Goal: Communication & Community: Answer question/provide support

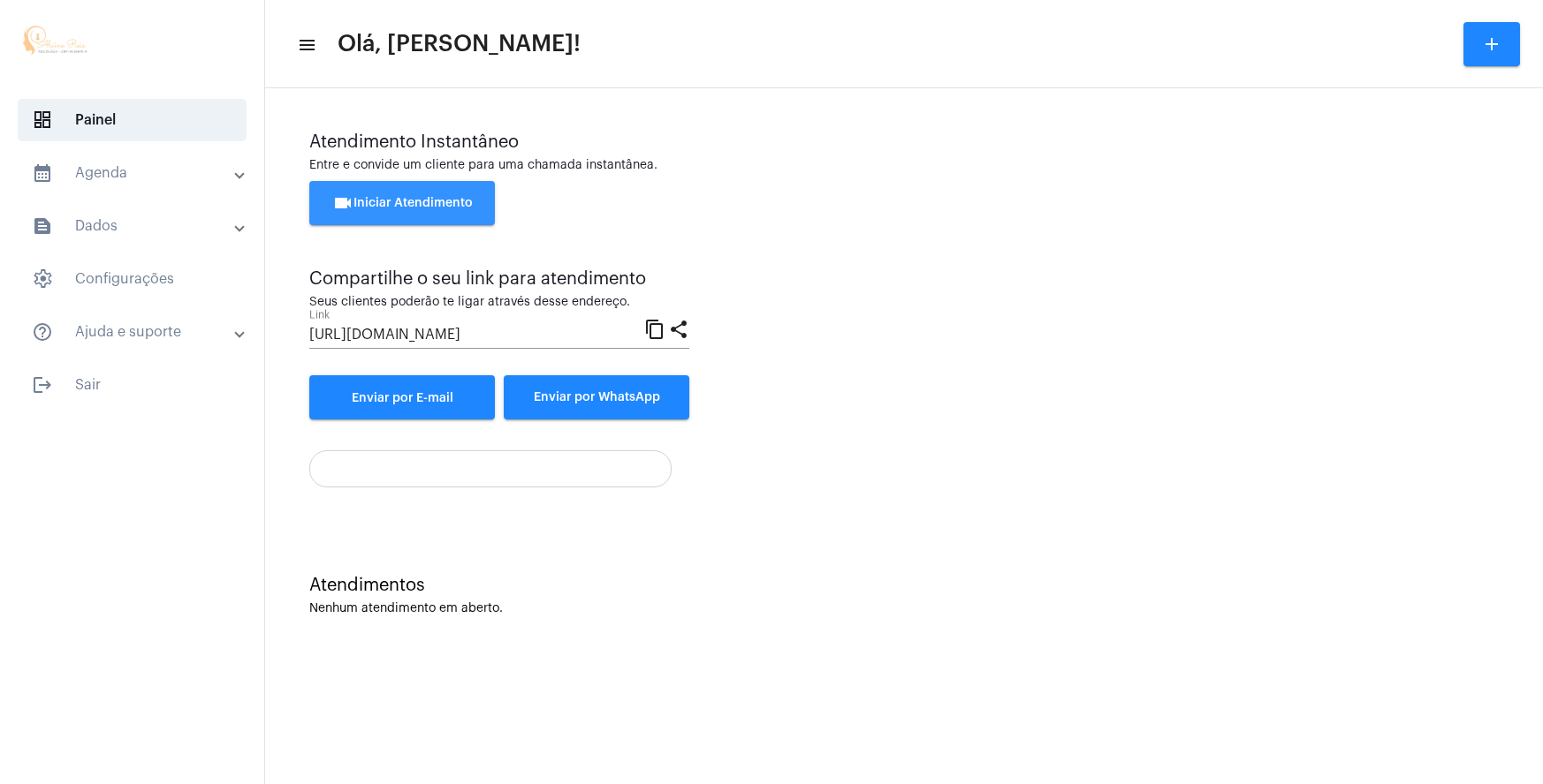
click at [379, 205] on span "videocam Iniciar Atendimento" at bounding box center [402, 203] width 140 height 13
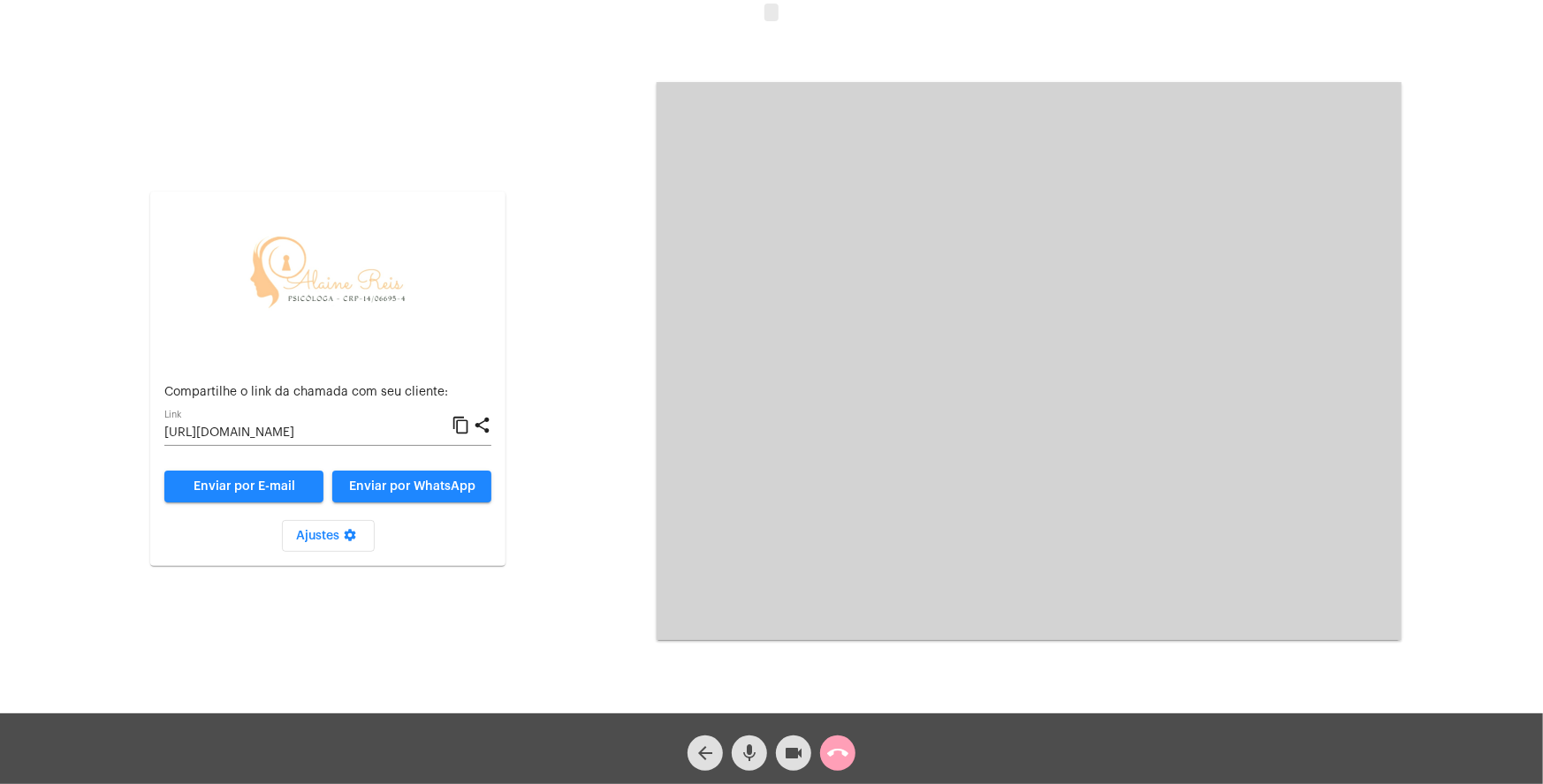
click at [835, 758] on mat-icon "call_end" at bounding box center [838, 754] width 21 height 21
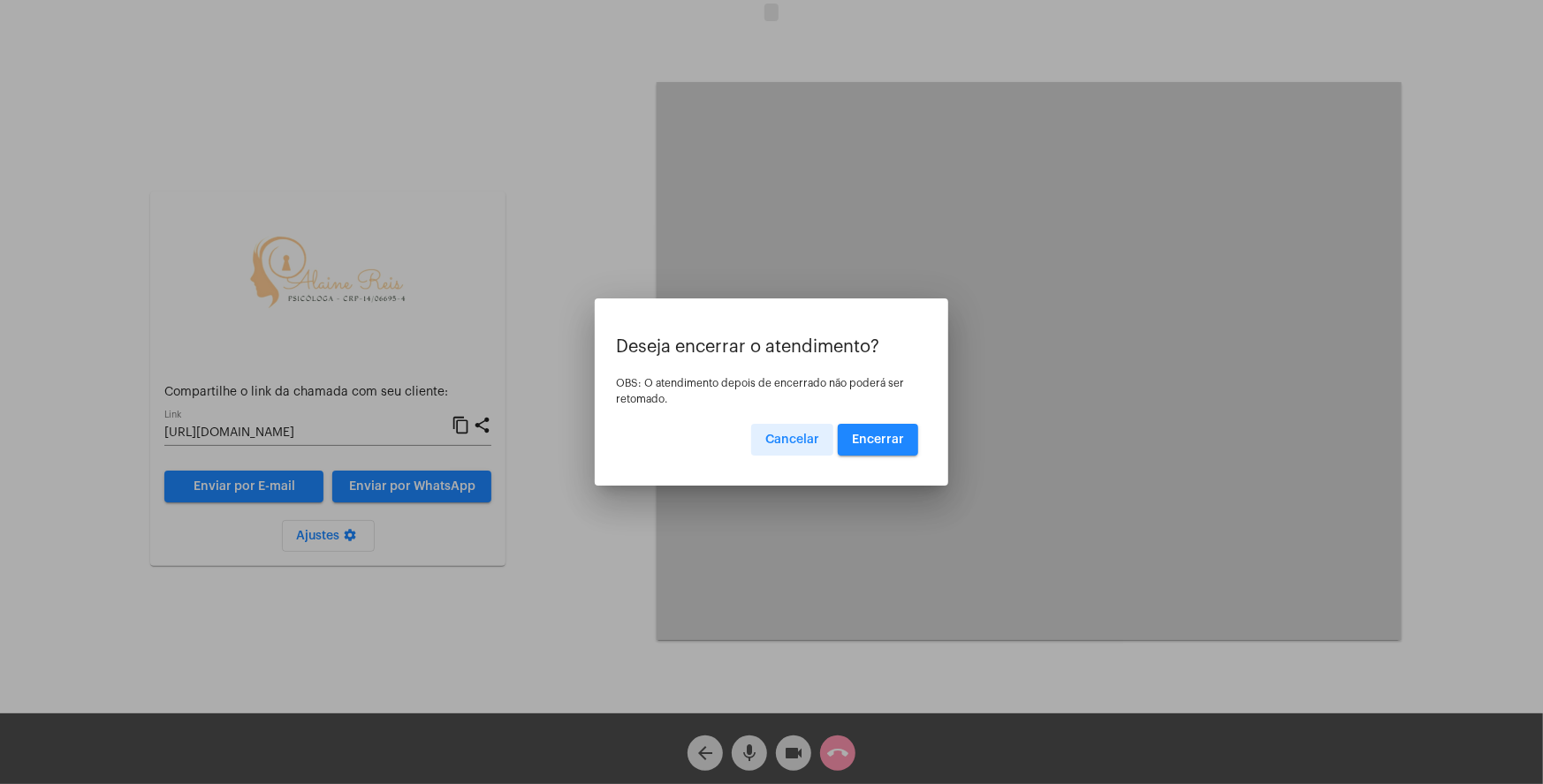
click at [857, 454] on button "Encerrar" at bounding box center [877, 440] width 81 height 32
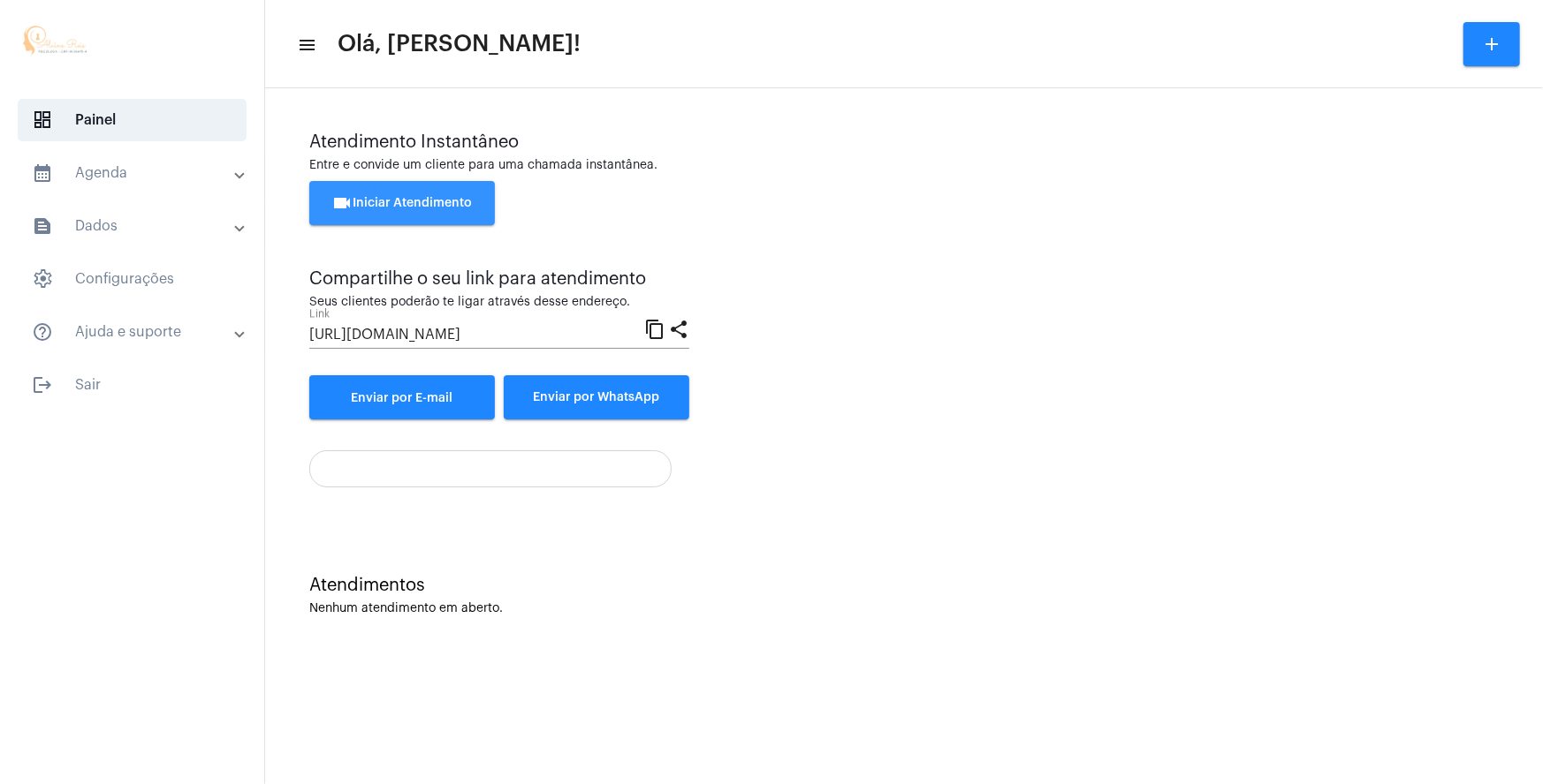
click at [401, 199] on span "videocam Iniciar Atendimento" at bounding box center [402, 203] width 140 height 13
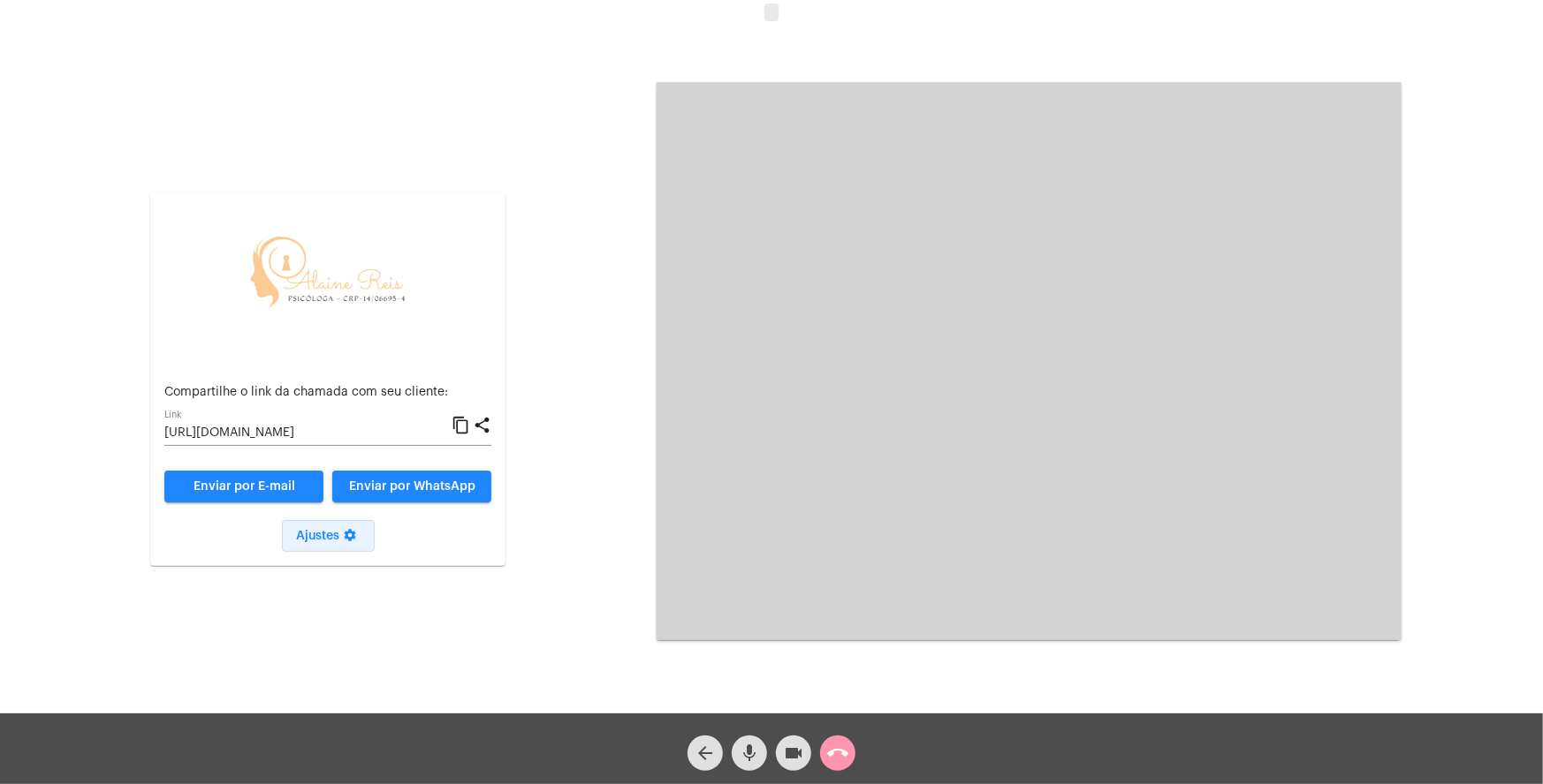
click at [351, 546] on mat-icon "settings" at bounding box center [350, 539] width 21 height 21
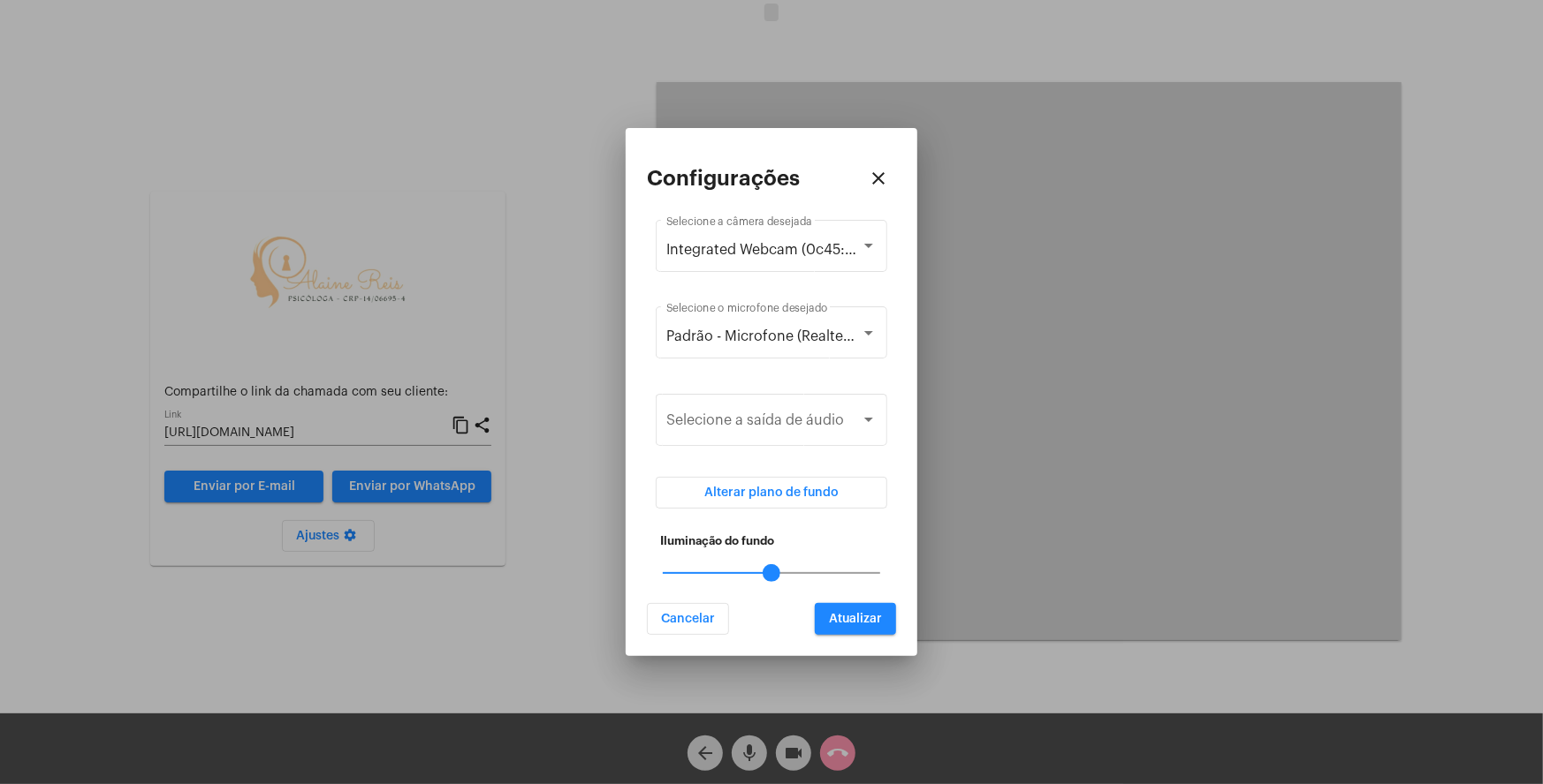
drag, startPoint x: 874, startPoint y: 572, endPoint x: 797, endPoint y: 569, distance: 77.1
click at [797, 569] on mat-slider "50" at bounding box center [771, 572] width 232 height 42
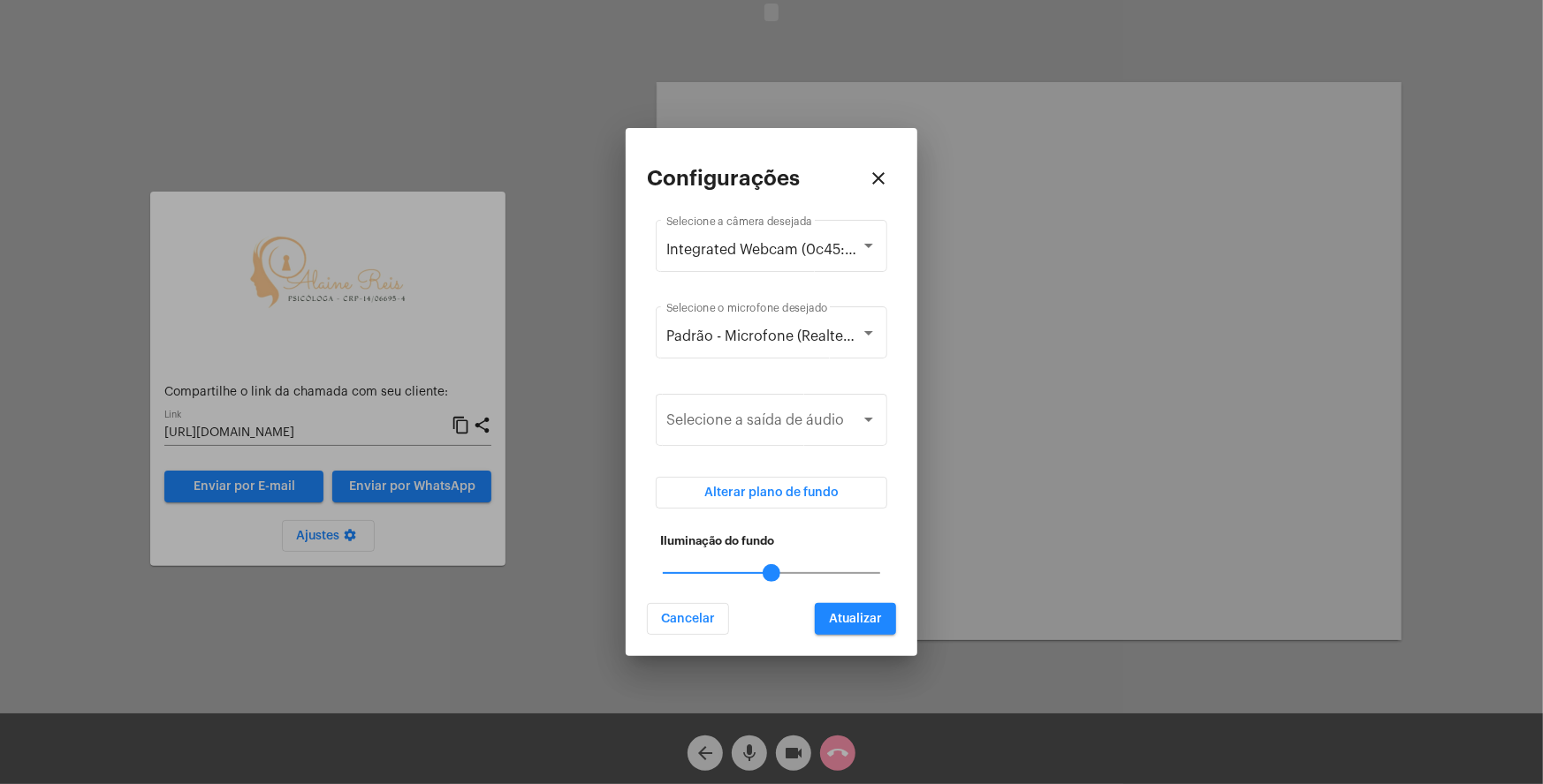
click at [854, 616] on span "Atualizar" at bounding box center [854, 619] width 53 height 13
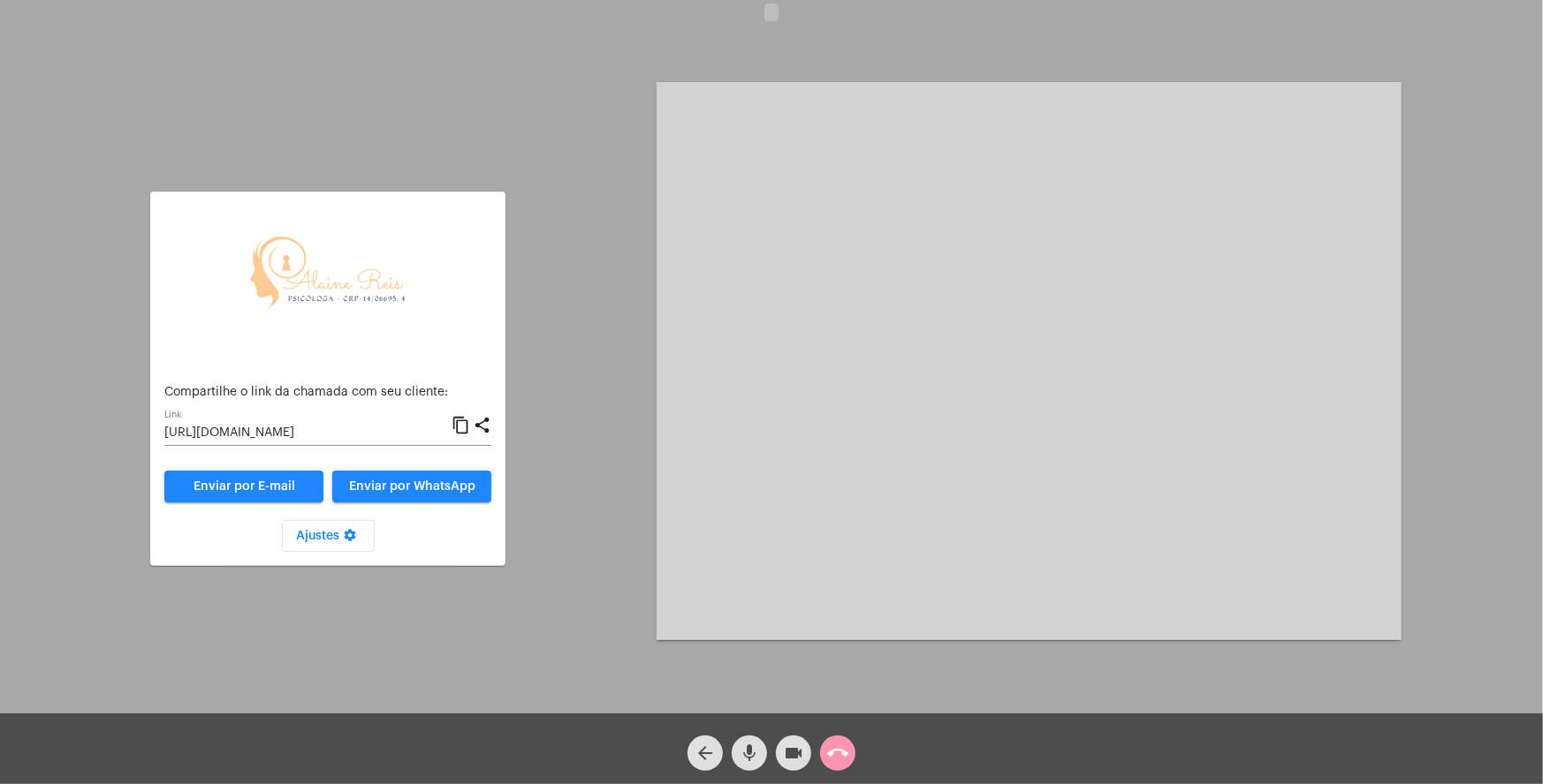
click at [342, 530] on mat-icon "settings" at bounding box center [350, 539] width 21 height 21
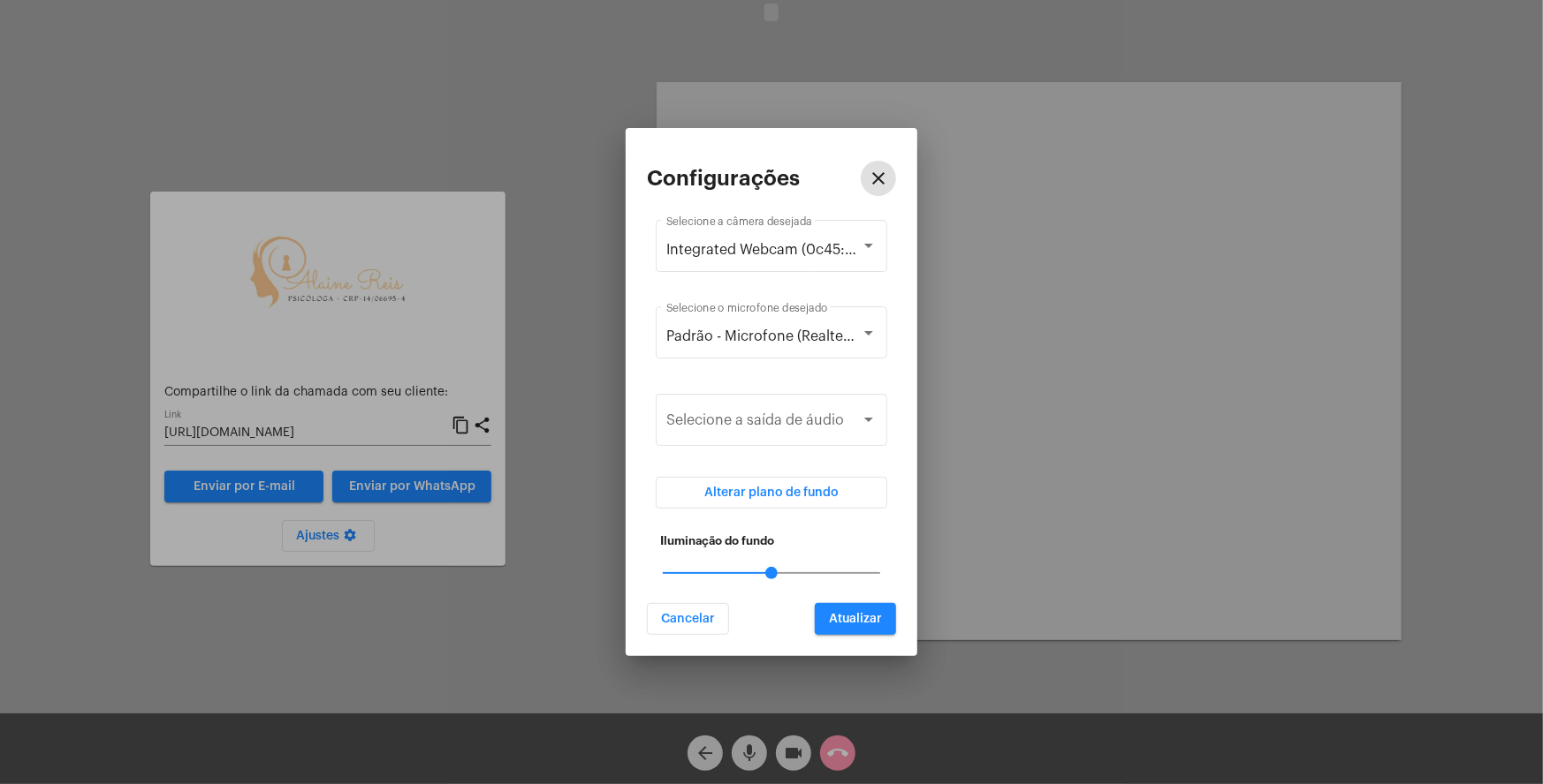
click at [841, 570] on mat-slider "50" at bounding box center [771, 572] width 232 height 42
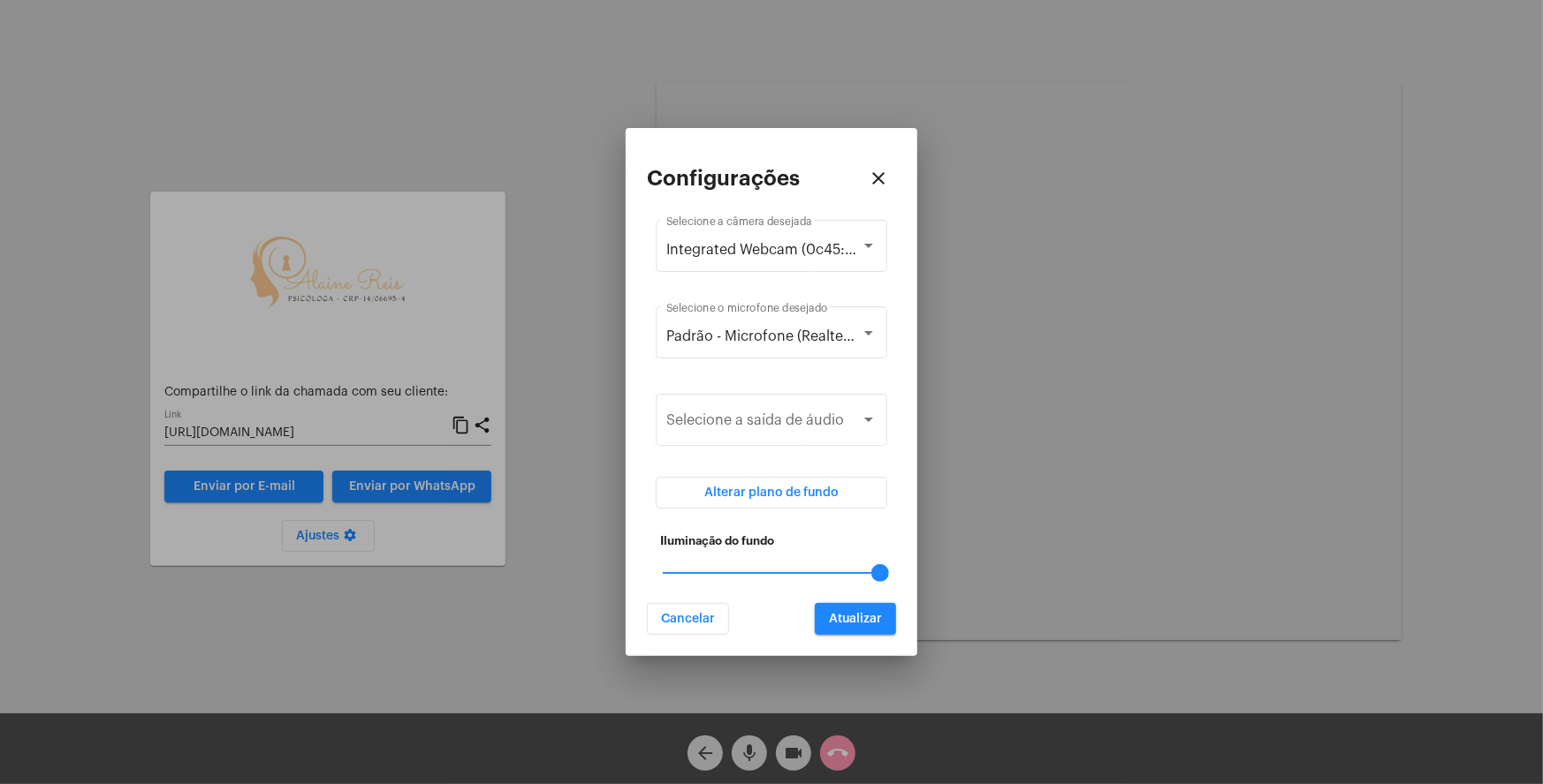
click at [865, 571] on mat-slider "100" at bounding box center [771, 572] width 232 height 42
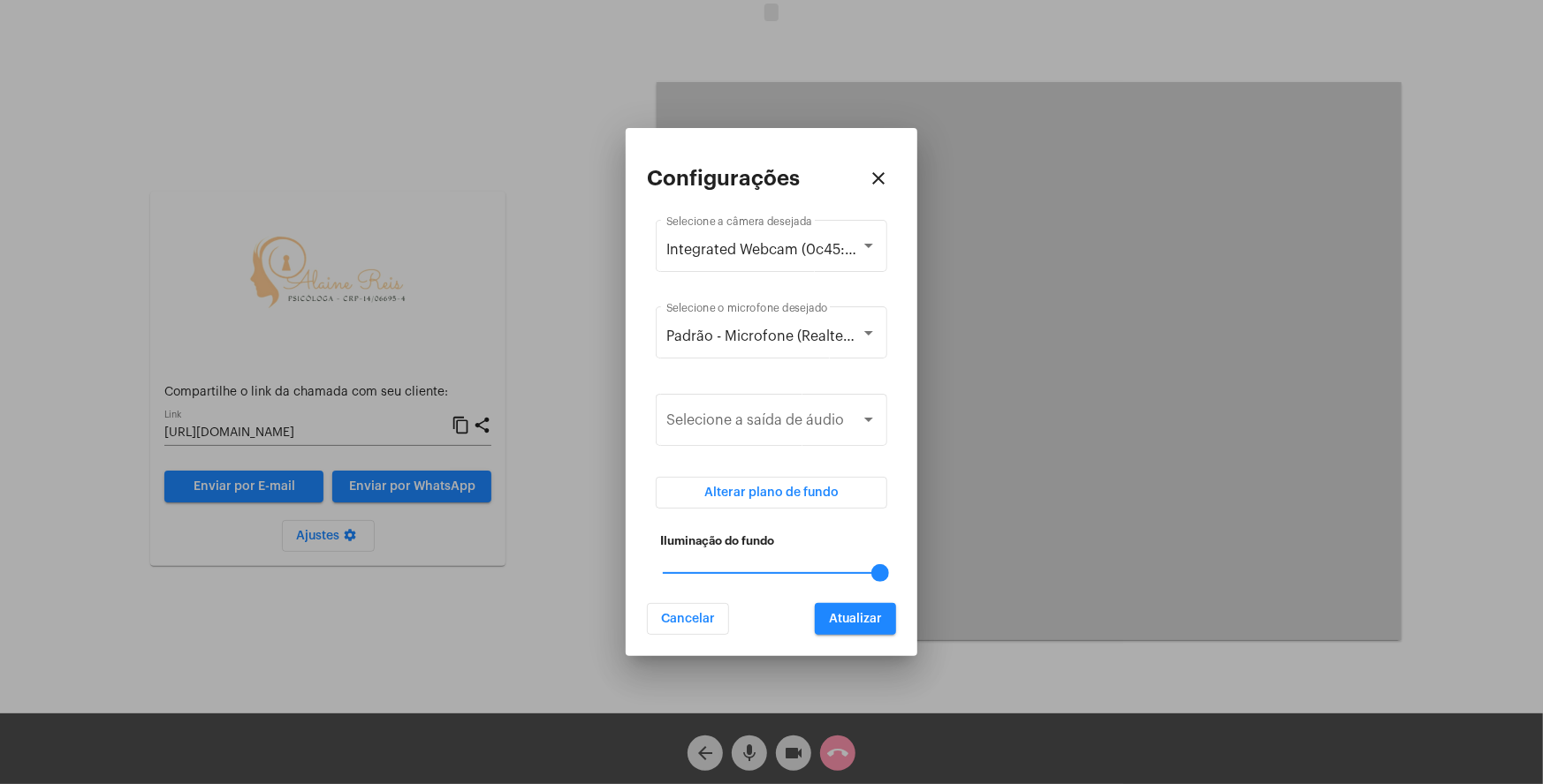
click at [877, 609] on button "Atualizar" at bounding box center [855, 620] width 81 height 32
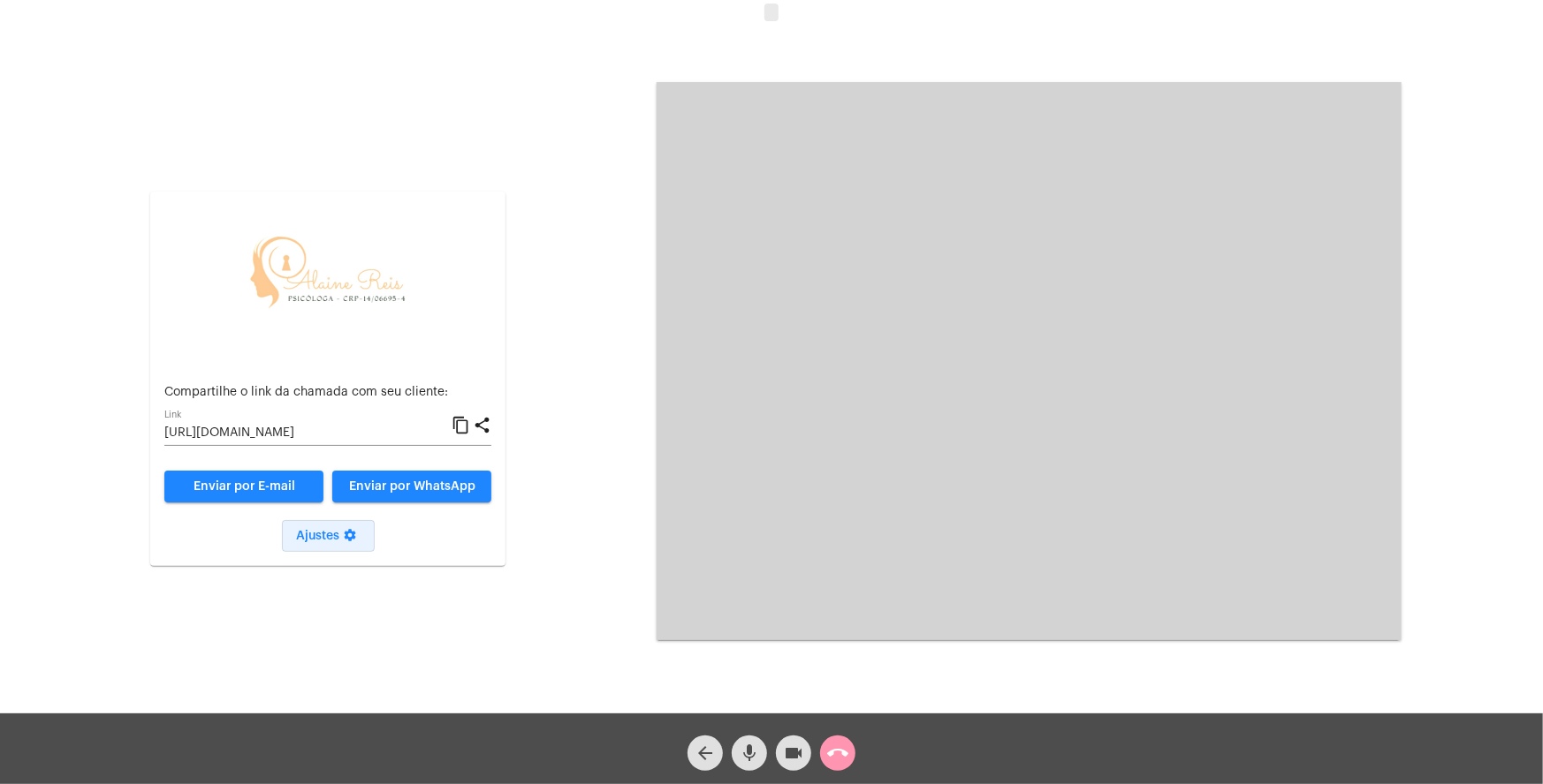
click at [354, 529] on mat-icon "settings" at bounding box center [350, 539] width 21 height 21
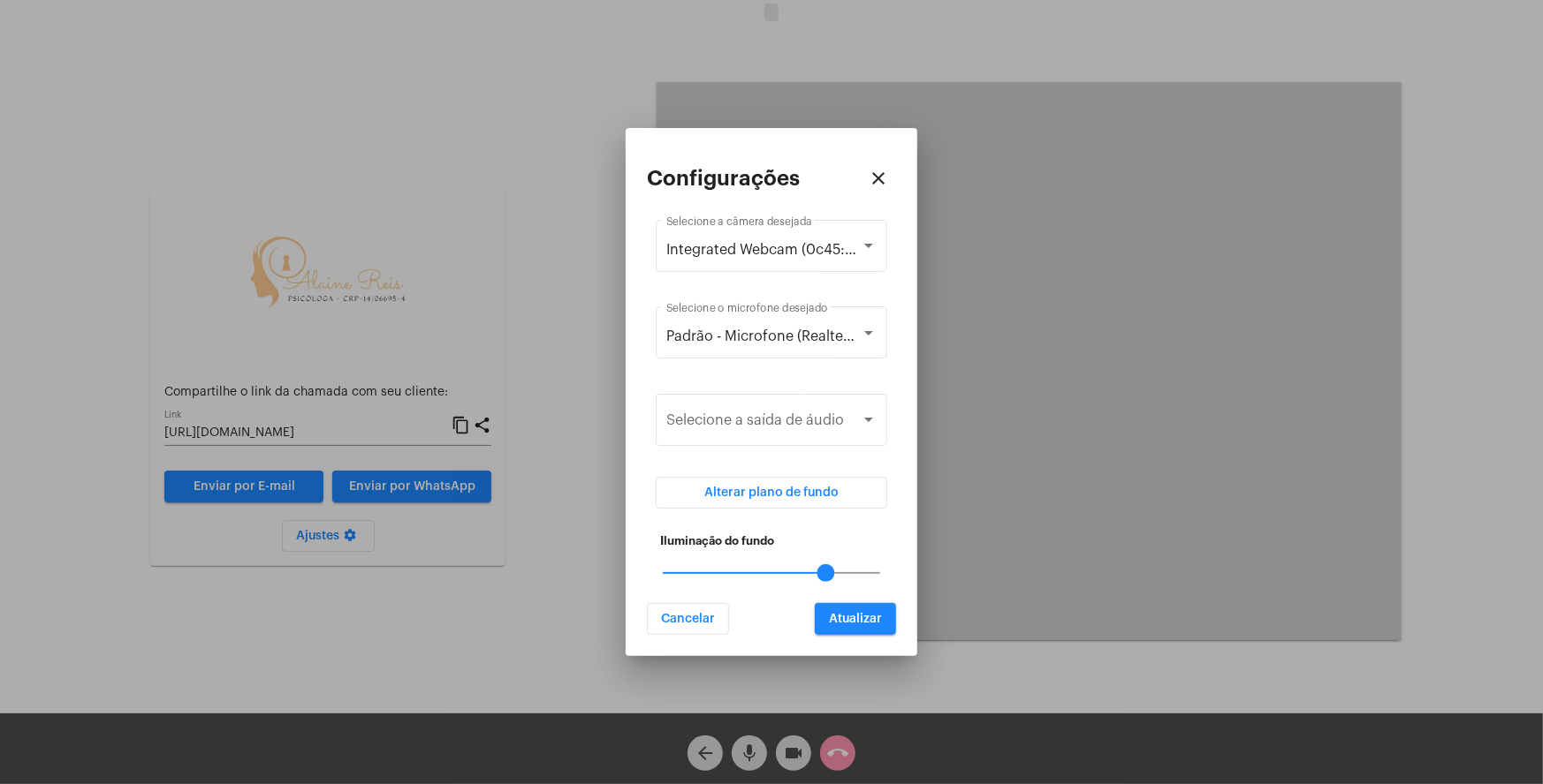
click at [850, 573] on div at bounding box center [771, 573] width 217 height 2
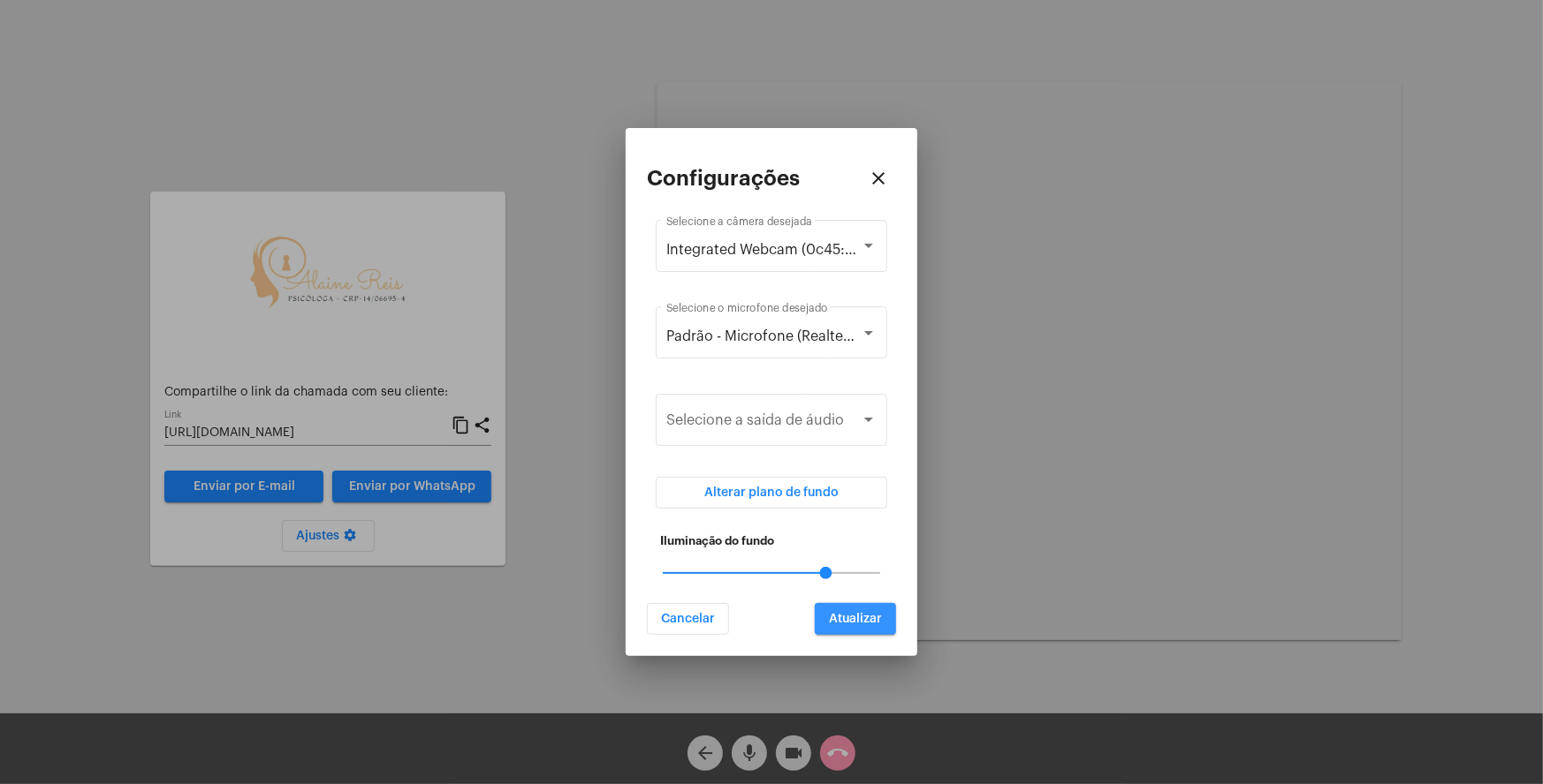
click at [849, 614] on span "Atualizar" at bounding box center [854, 619] width 53 height 13
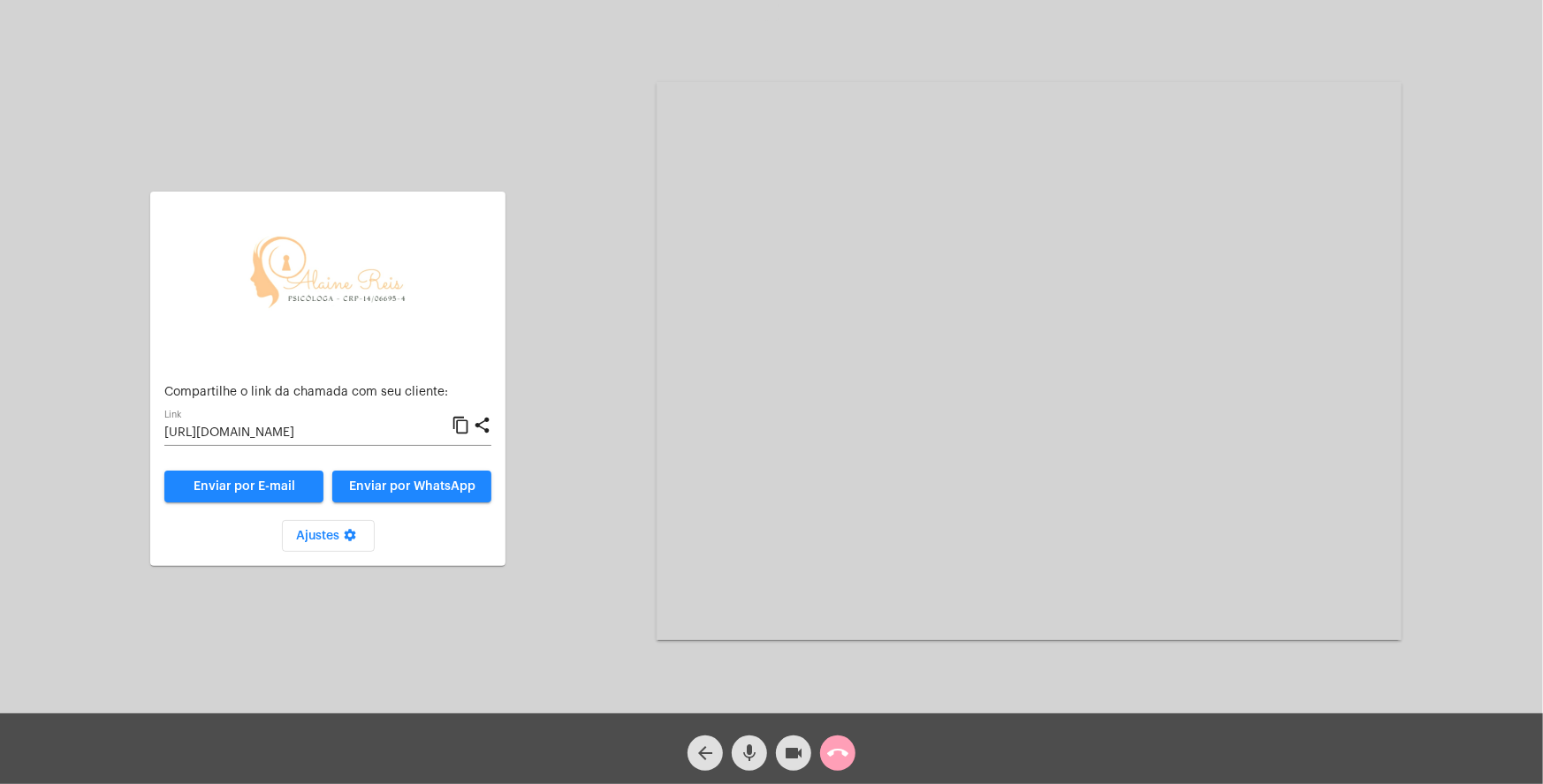
click at [850, 756] on button "call_end" at bounding box center [838, 754] width 36 height 36
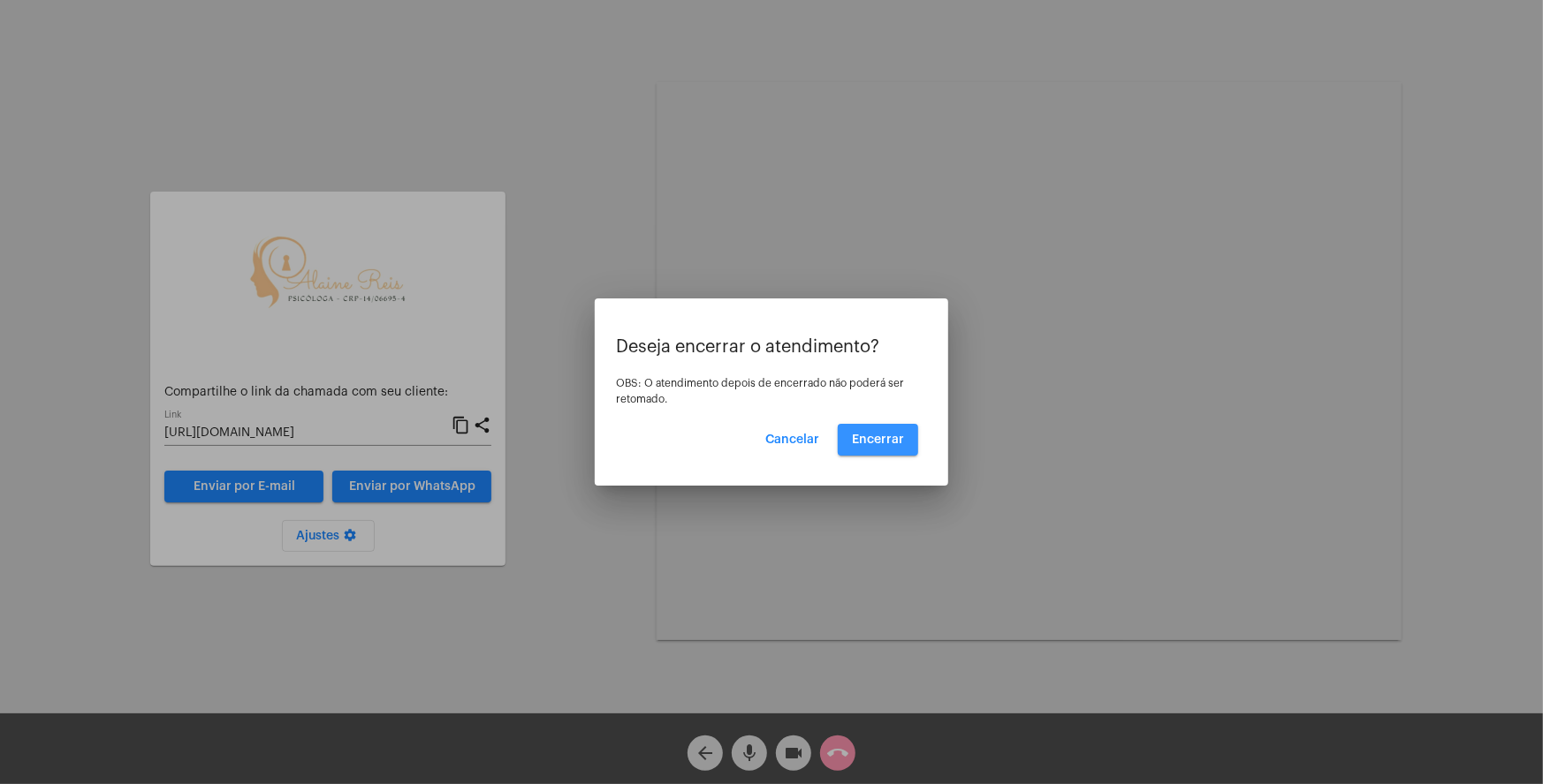
click at [888, 434] on span "Encerrar" at bounding box center [877, 440] width 52 height 13
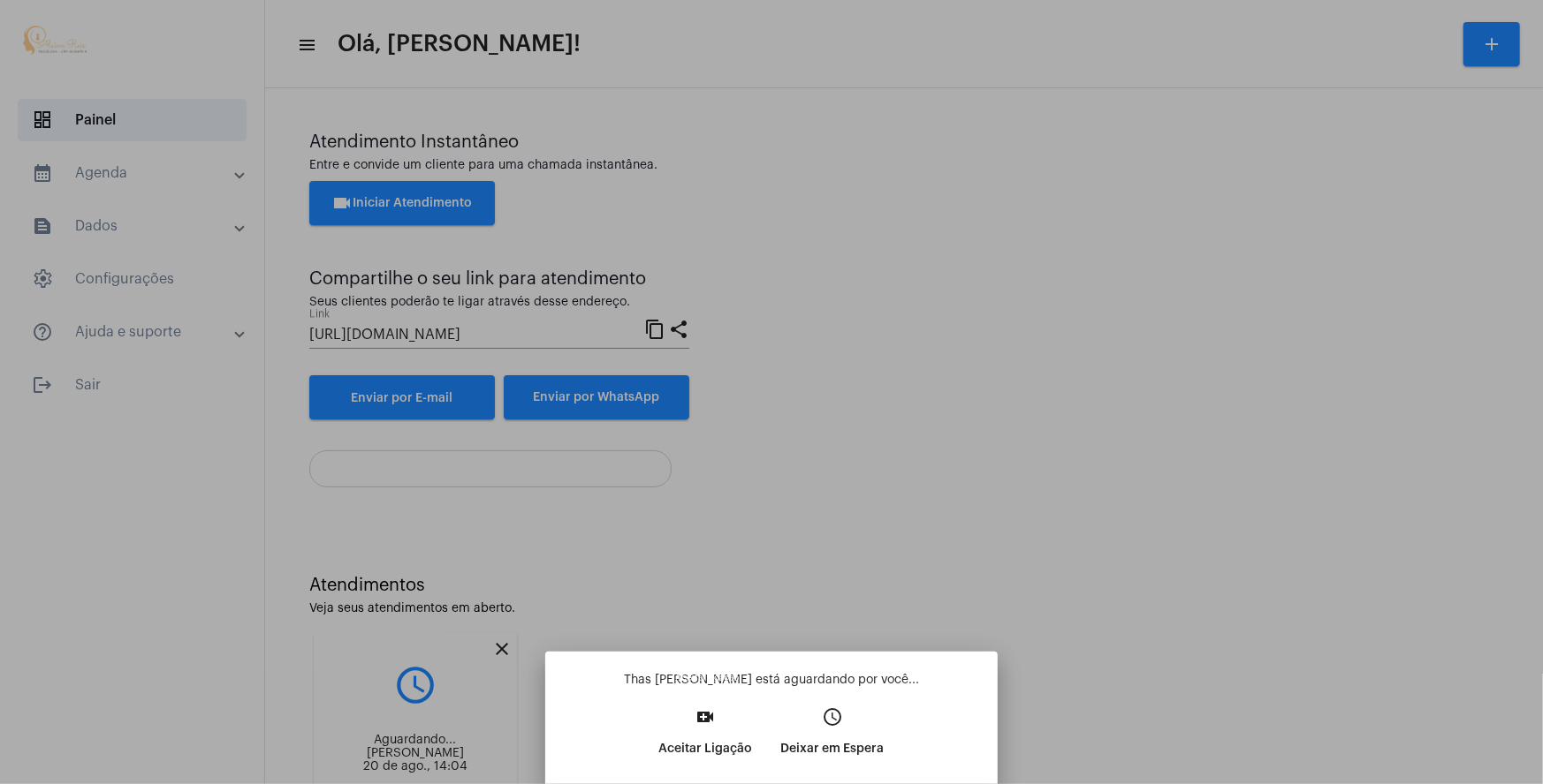
click at [703, 707] on mat-icon "video_call" at bounding box center [706, 717] width 21 height 21
